Goal: Task Accomplishment & Management: Complete application form

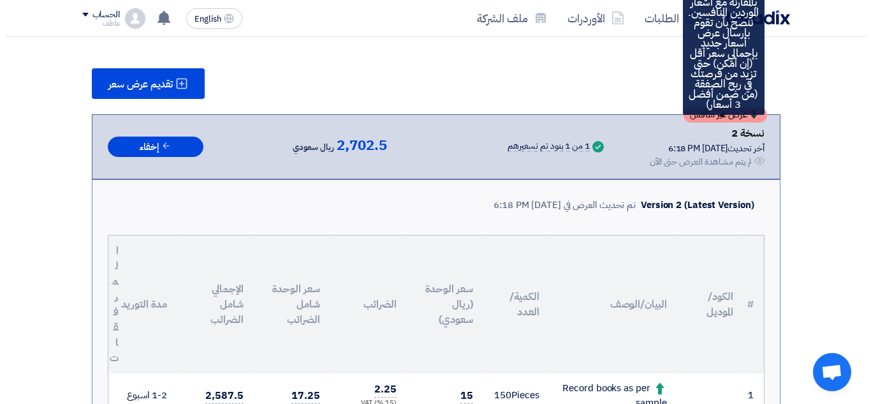
scroll to position [90, 0]
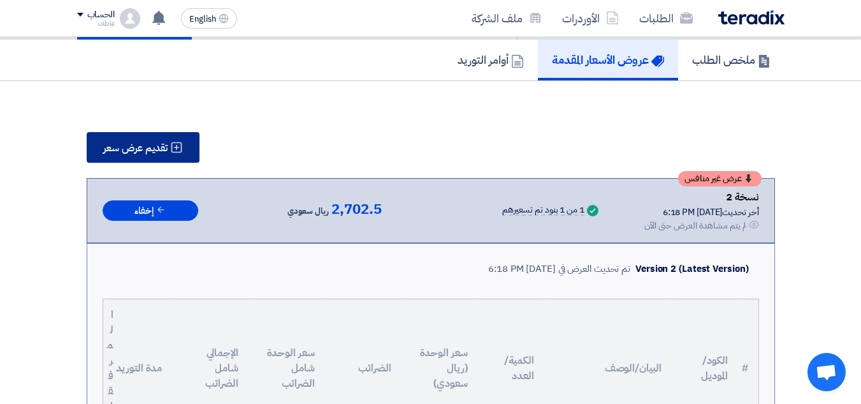
click at [148, 147] on span "تقديم عرض سعر" at bounding box center [135, 148] width 64 height 10
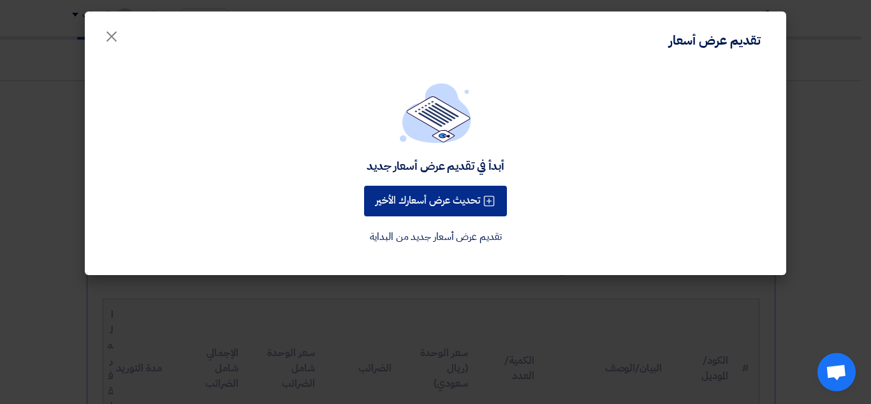
click at [440, 200] on button "تحديث عرض أسعارك الأخير" at bounding box center [435, 201] width 143 height 31
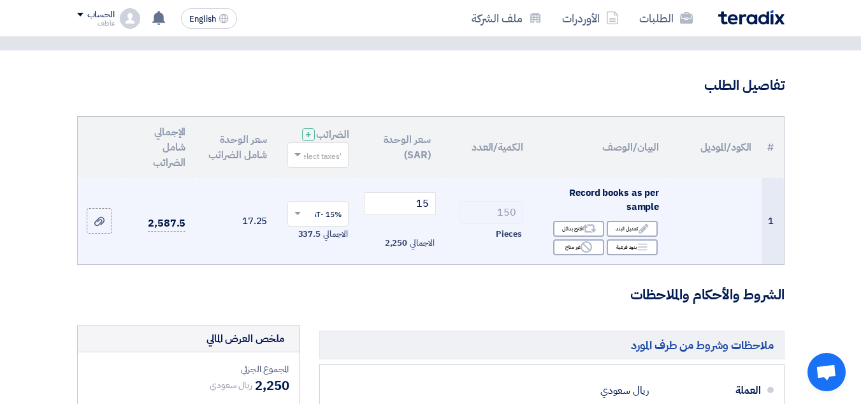
scroll to position [64, 0]
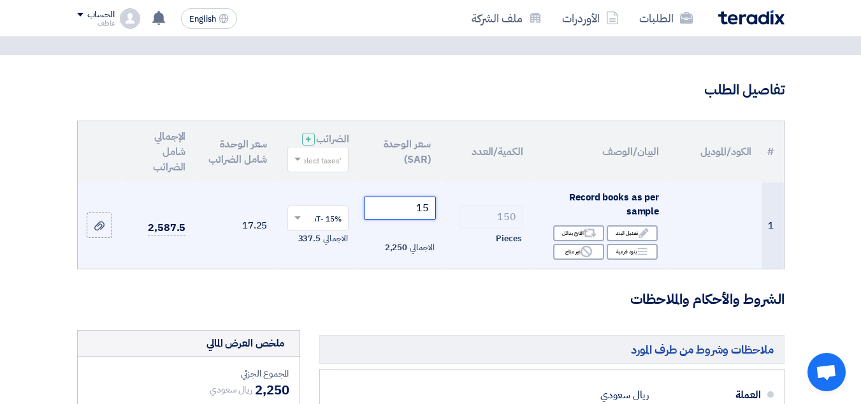
click at [430, 219] on input "15" at bounding box center [399, 207] width 71 height 23
click at [413, 219] on input "15" at bounding box center [399, 207] width 71 height 23
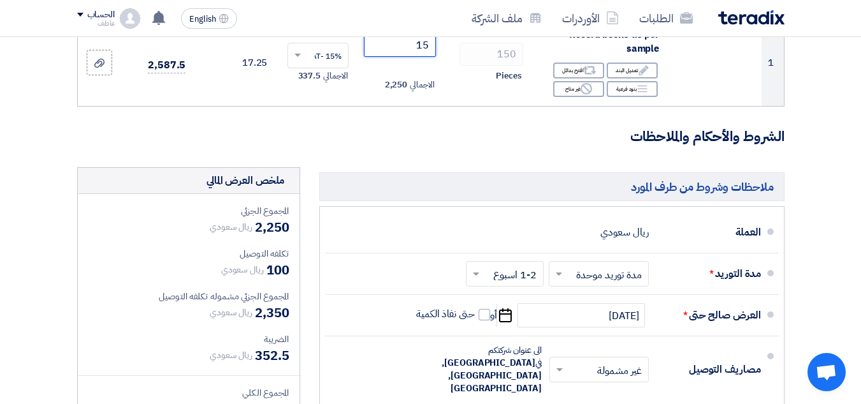
scroll to position [0, 0]
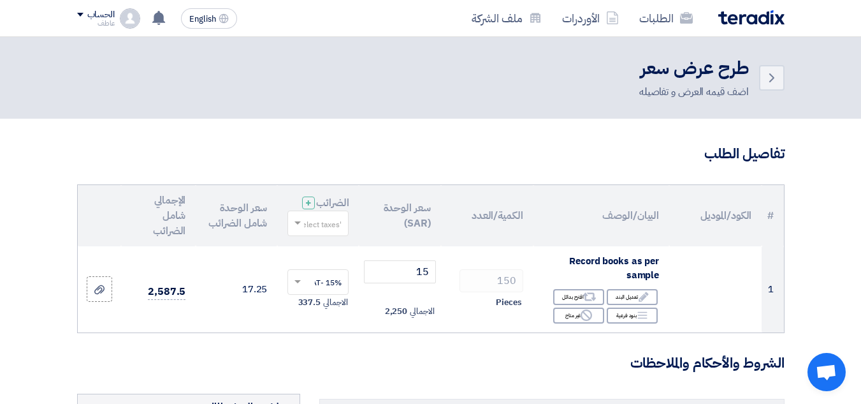
click at [291, 229] on span at bounding box center [296, 222] width 16 height 11
click at [312, 253] on span "15% -VAT" at bounding box center [324, 246] width 35 height 11
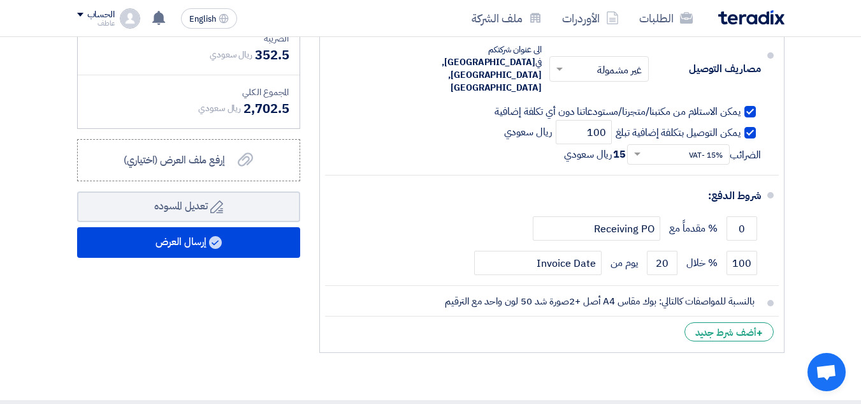
scroll to position [510, 0]
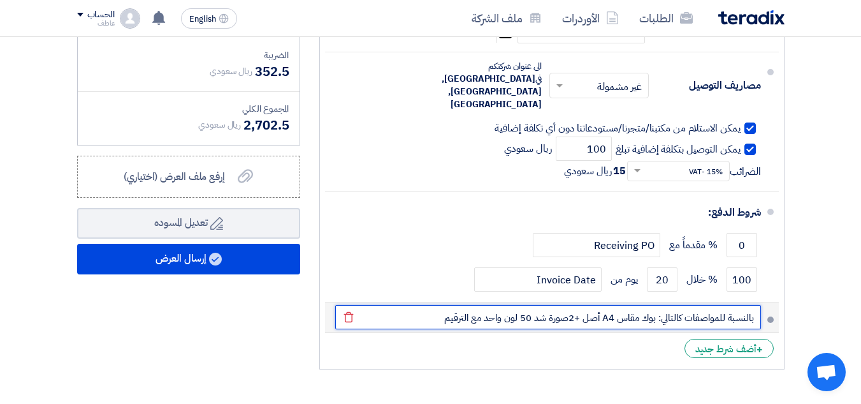
click at [444, 305] on input "بالنسبة للمواصفات كالتالي: بوك مقاس A4 أصل +2صورة شد 50 لون واحد مع الترقيم" at bounding box center [548, 317] width 426 height 24
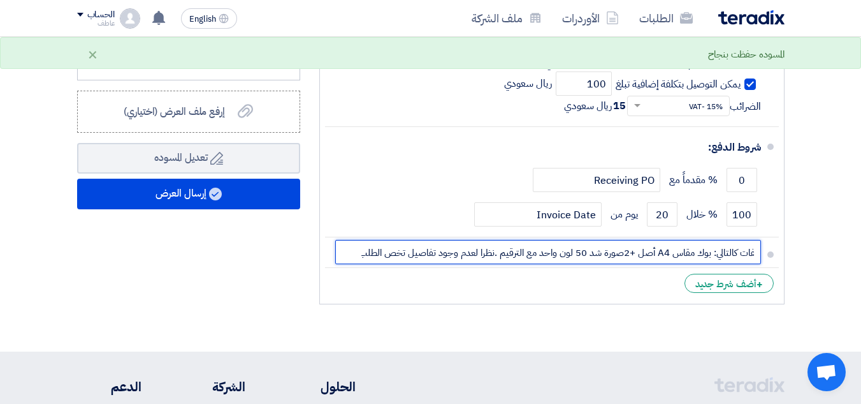
scroll to position [574, 0]
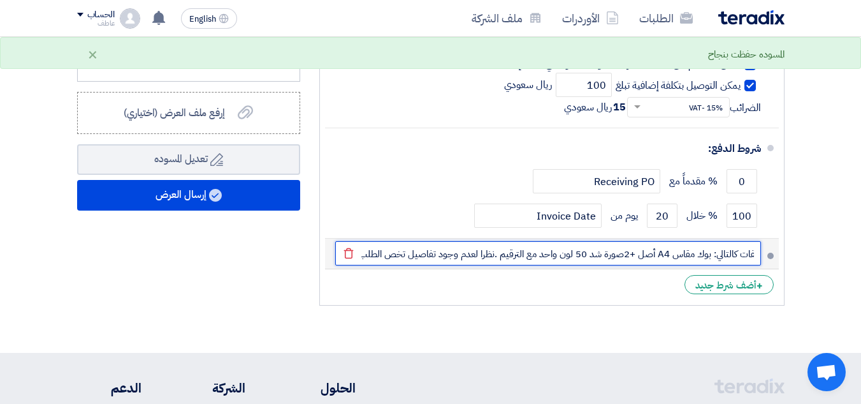
click at [362, 241] on input "بالنسبة للمواصفات كالتالي: بوك مقاس A4 أصل +2صورة شد 50 لون واحد مع الترقيم .نظ…" at bounding box center [548, 253] width 426 height 24
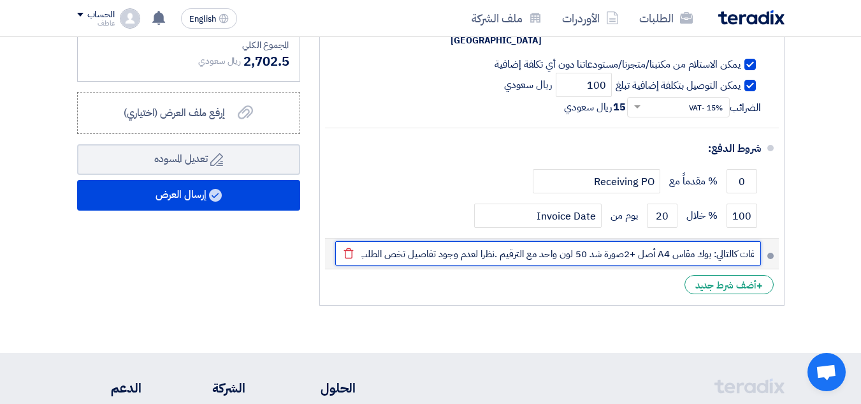
click at [363, 241] on input "بالنسبة للمواصفات كالتالي: بوك مقاس A4 أصل +2صورة شد 50 لون واحد مع الترقيم .نظ…" at bounding box center [548, 253] width 426 height 24
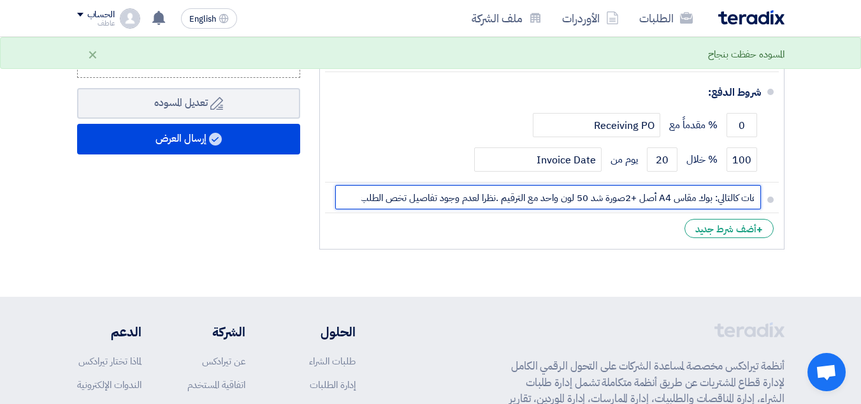
scroll to position [638, 0]
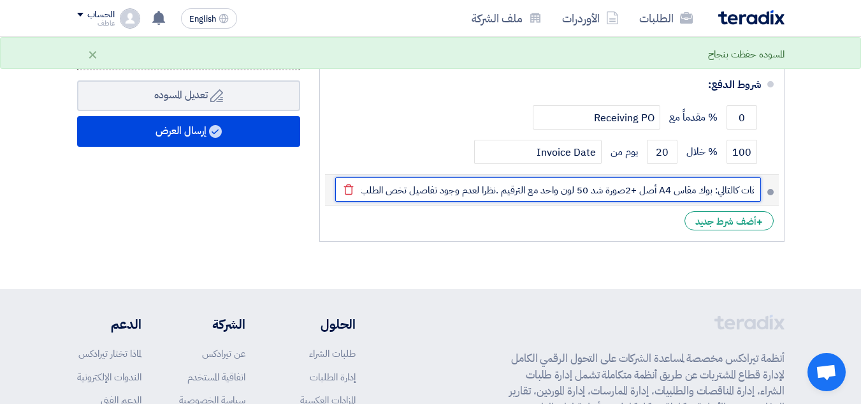
click at [499, 177] on input "بالنسبة للمواصفات كالتالي: بوك مقاس A4 أصل +2صورة شد 50 لون واحد مع الترقيم .نظ…" at bounding box center [548, 189] width 426 height 24
click at [499, 179] on input "بالنسبة للمواصفات كالتالي: بوك مقاس A4 أصل +2صورة شد 50 لون واحد مع الترقيم .نظ…" at bounding box center [548, 189] width 426 height 24
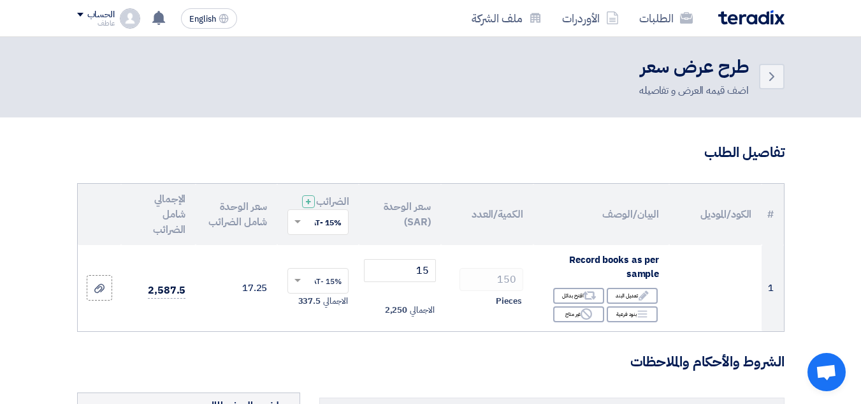
scroll to position [0, 0]
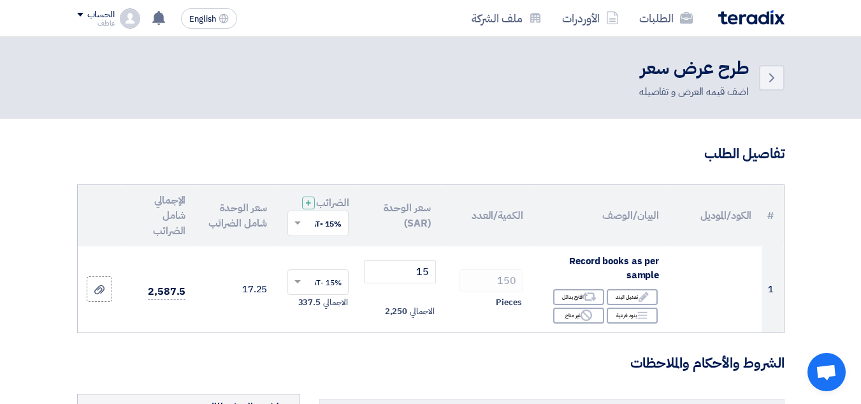
type input "بالنسبة للمواصفات كالتالي: بوك مقاس A4 أصل +2صورة شد 50 لون واحد مع الترقيم .نظ…"
